Goal: Use online tool/utility

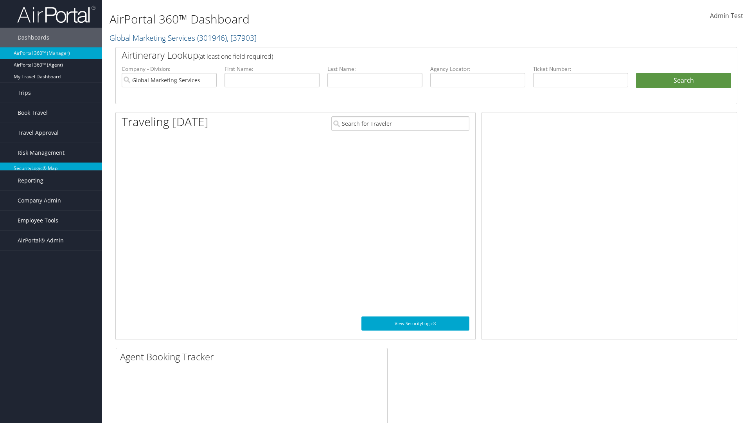
click at [51, 168] on link "SecurityLogic® Map" at bounding box center [51, 168] width 102 height 12
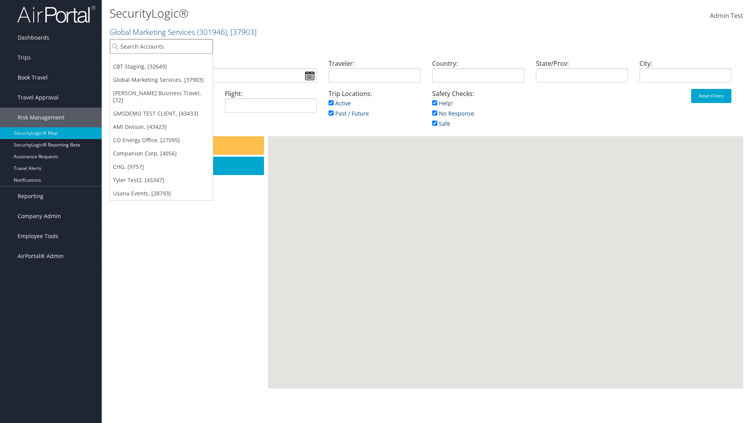
click at [161, 46] on input "search" at bounding box center [161, 46] width 103 height 14
type input "[PERSON_NAME] Business Travel"
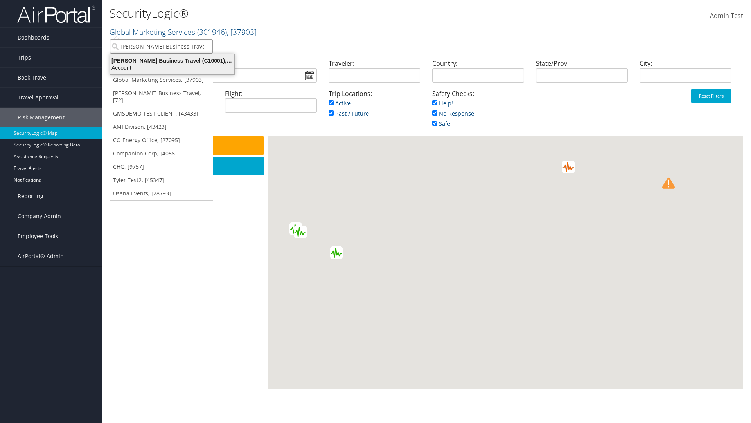
click at [172, 68] on div "Account" at bounding box center [172, 67] width 133 height 7
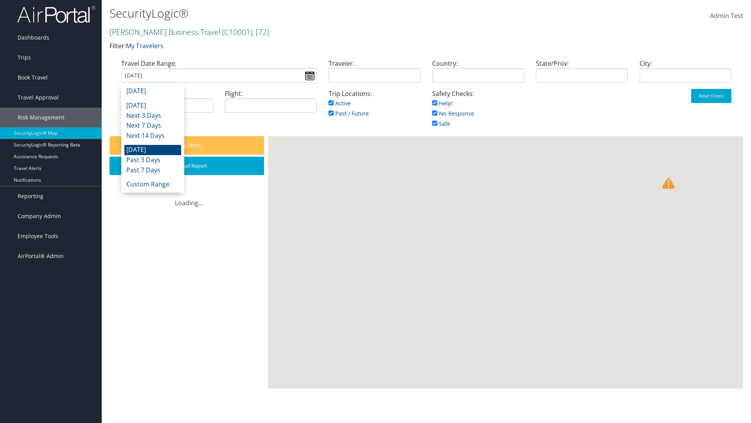
click at [219, 75] on input "08/10/2025" at bounding box center [219, 75] width 196 height 14
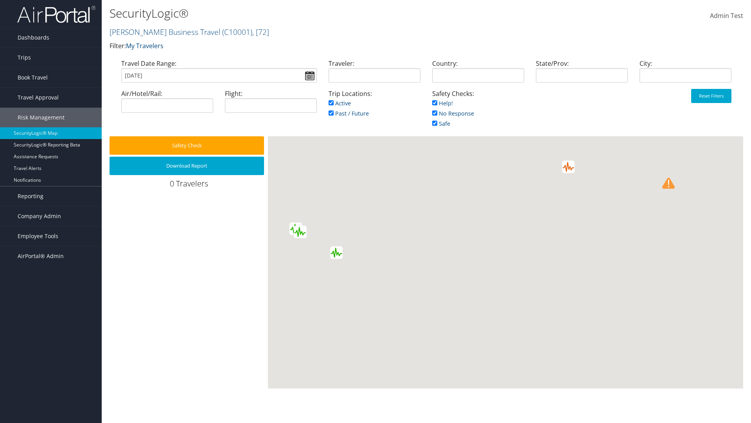
click at [219, 75] on input "[DATE]" at bounding box center [219, 75] width 196 height 14
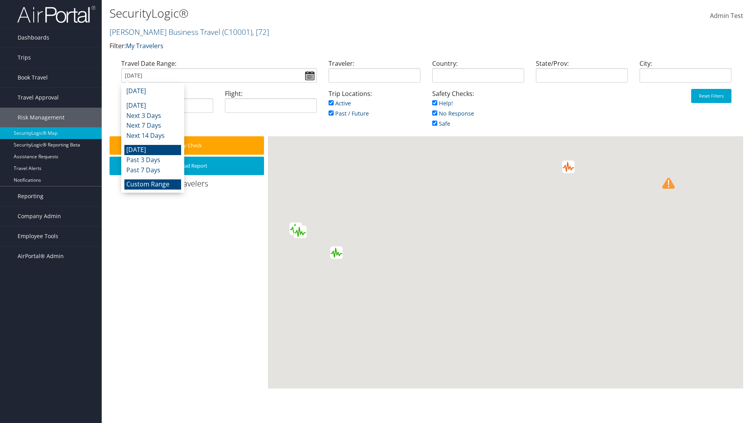
click at [153, 184] on li "Custom Range" at bounding box center [152, 184] width 57 height 10
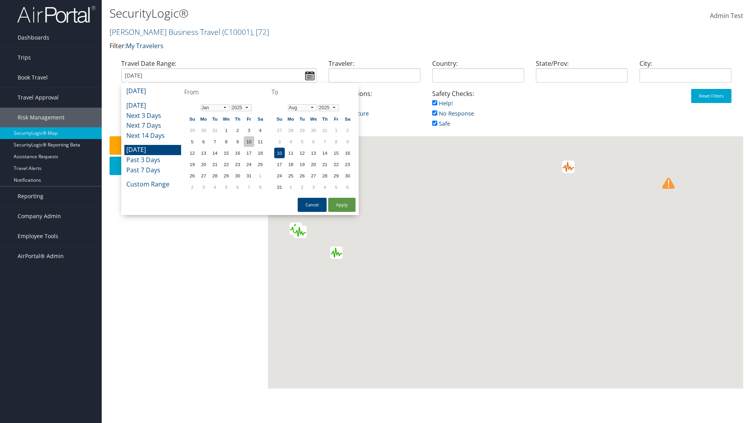
click at [249, 141] on td "10" at bounding box center [249, 141] width 11 height 11
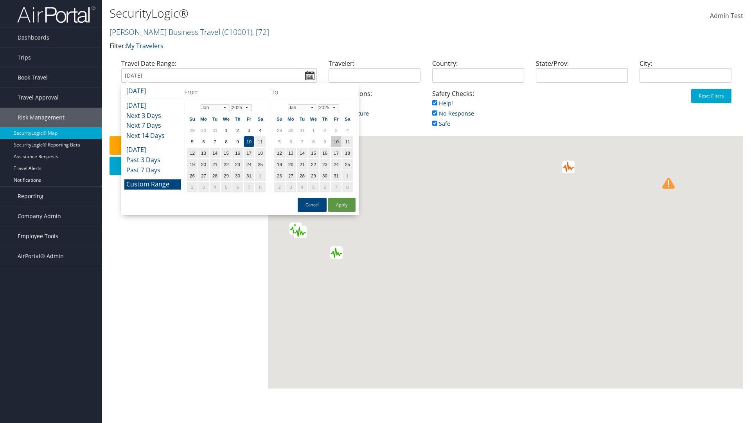
click at [336, 141] on td "10" at bounding box center [336, 141] width 11 height 11
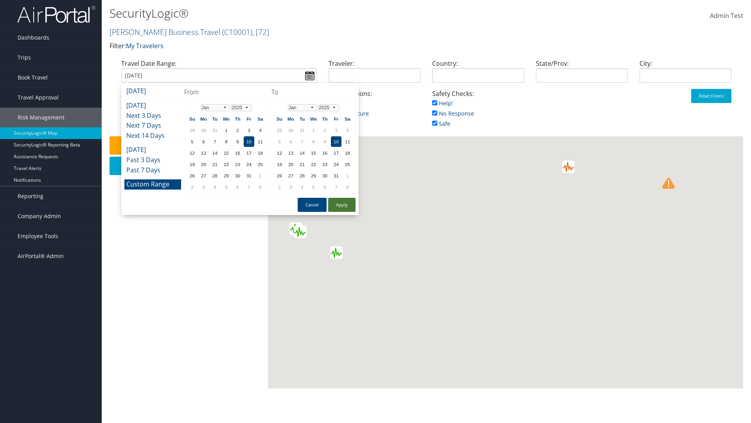
click at [342, 205] on button "Apply" at bounding box center [341, 205] width 27 height 14
type input "01/10/2025"
